Goal: Transaction & Acquisition: Purchase product/service

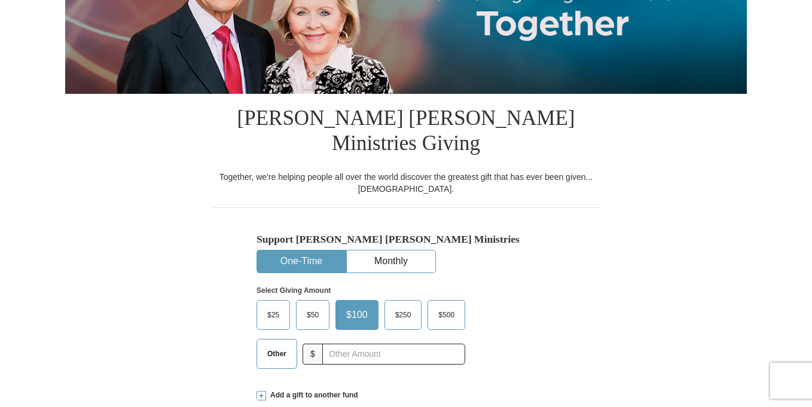
scroll to position [215, 0]
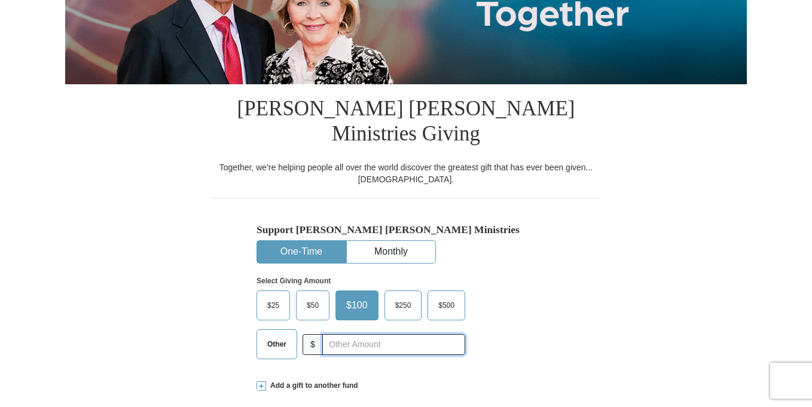
click at [380, 334] on input "text" at bounding box center [393, 344] width 143 height 21
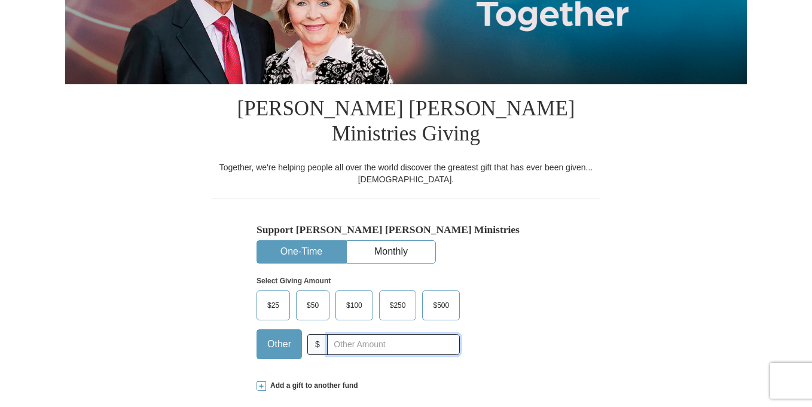
type input "453.00"
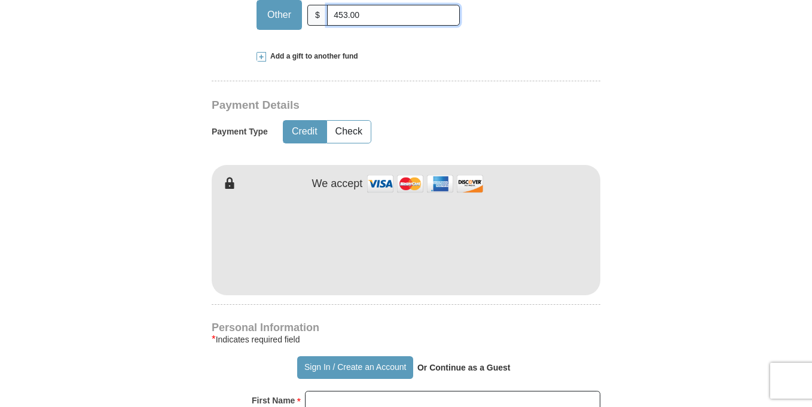
scroll to position [555, 0]
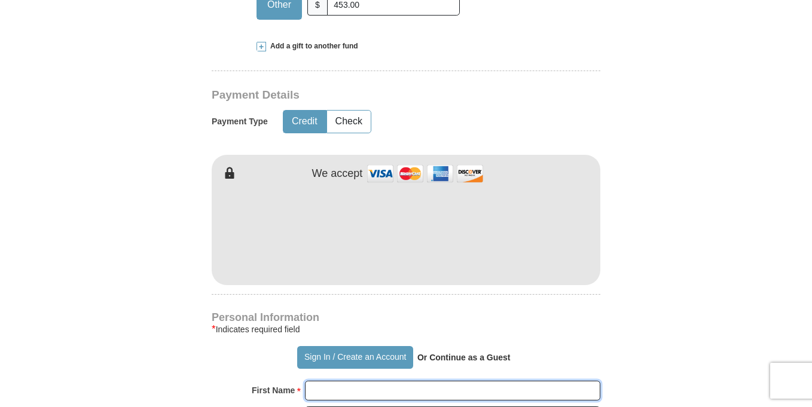
click at [364, 381] on input "First Name *" at bounding box center [452, 391] width 295 height 20
type input "[PERSON_NAME]"
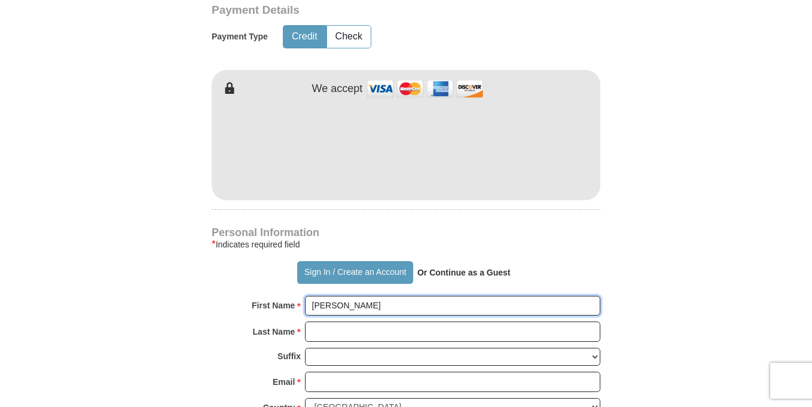
scroll to position [636, 0]
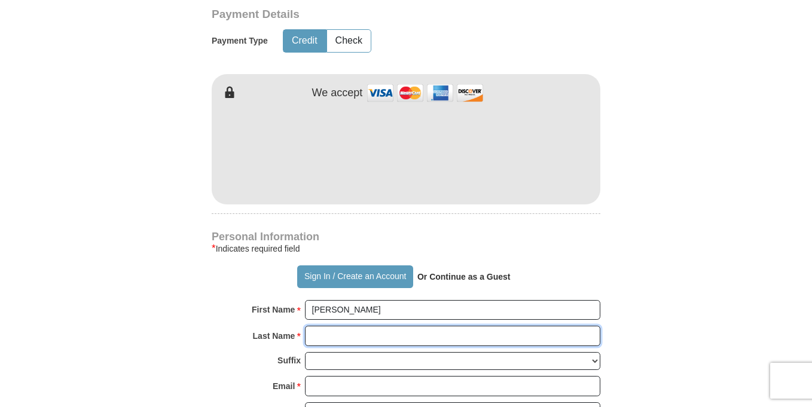
click at [371, 326] on input "Last Name *" at bounding box center [452, 336] width 295 height 20
type input "[PERSON_NAME]"
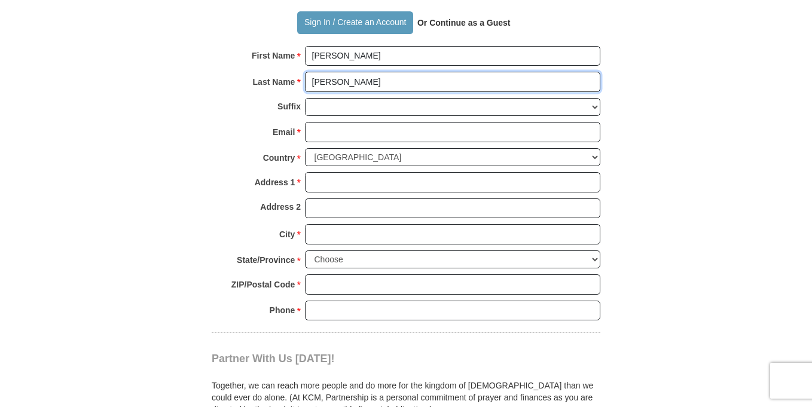
scroll to position [900, 0]
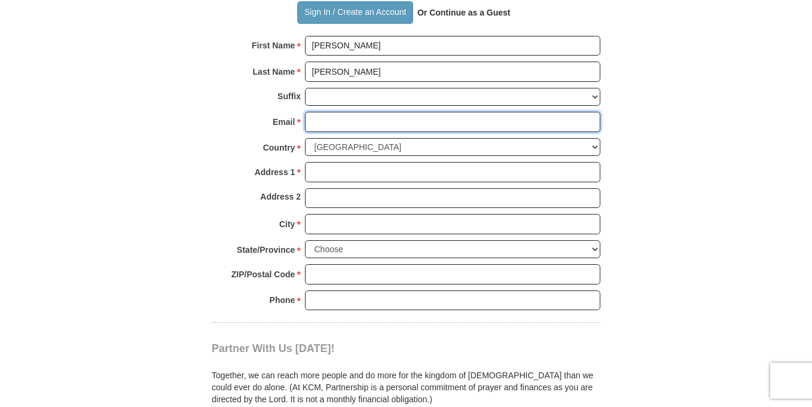
click at [345, 112] on input "Email *" at bounding box center [452, 122] width 295 height 20
type input "[EMAIL_ADDRESS][DOMAIN_NAME]"
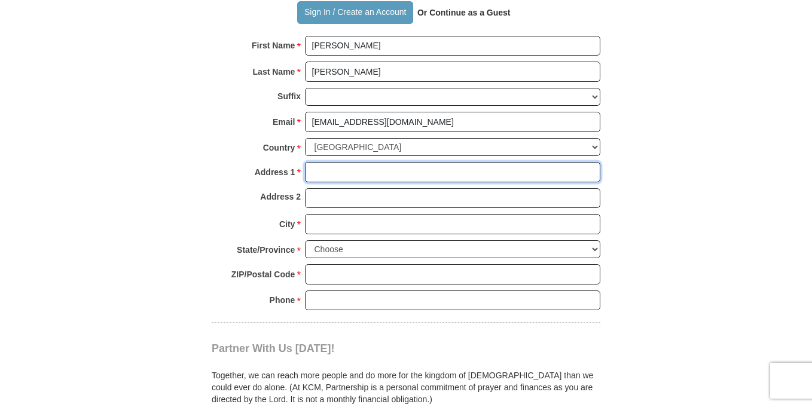
type input "[STREET_ADDRESS]"
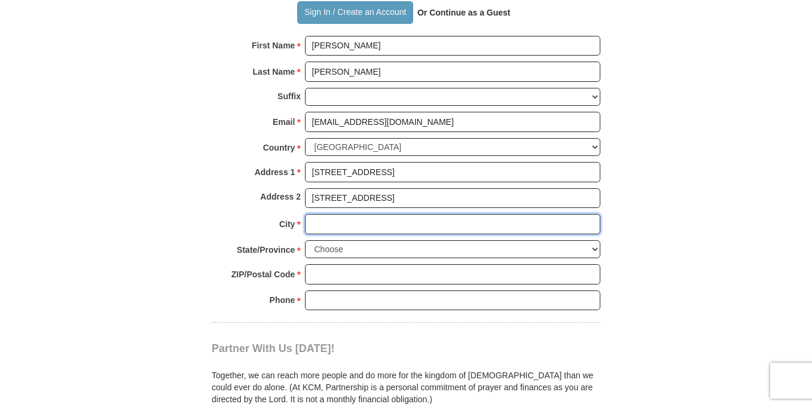
type input "Woodbridge"
select select "VA"
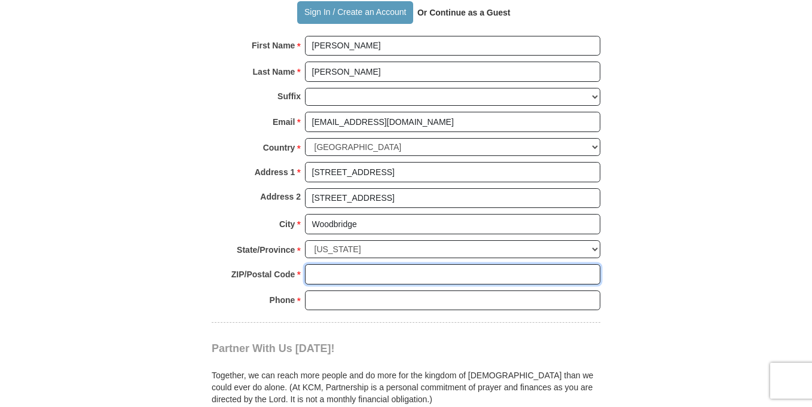
type input "22193"
type input "7035878570"
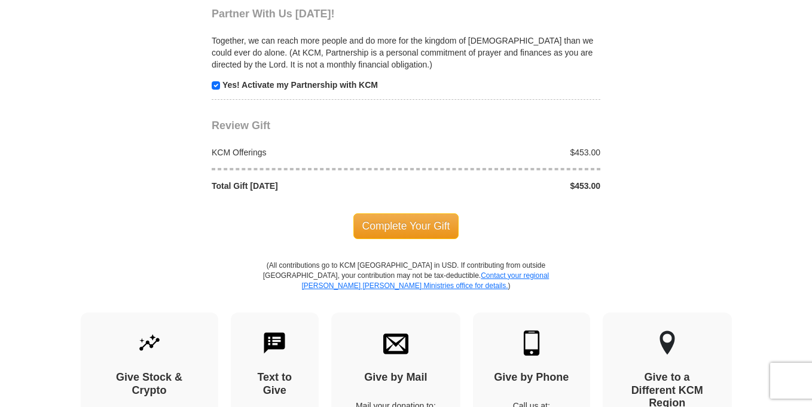
scroll to position [1245, 0]
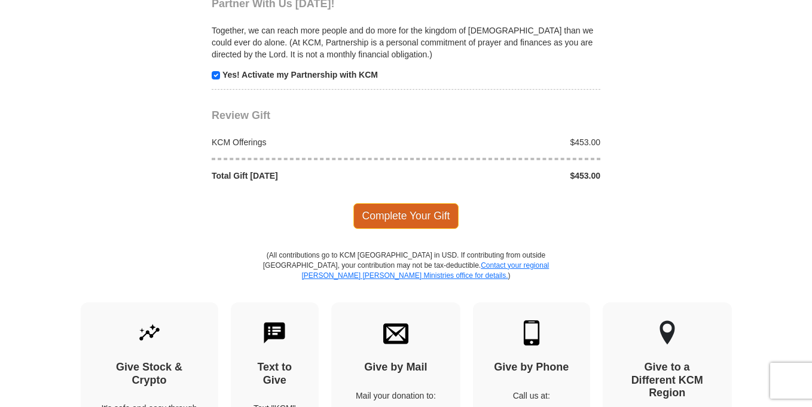
click at [416, 203] on span "Complete Your Gift" at bounding box center [406, 215] width 106 height 25
